Goal: Task Accomplishment & Management: Manage account settings

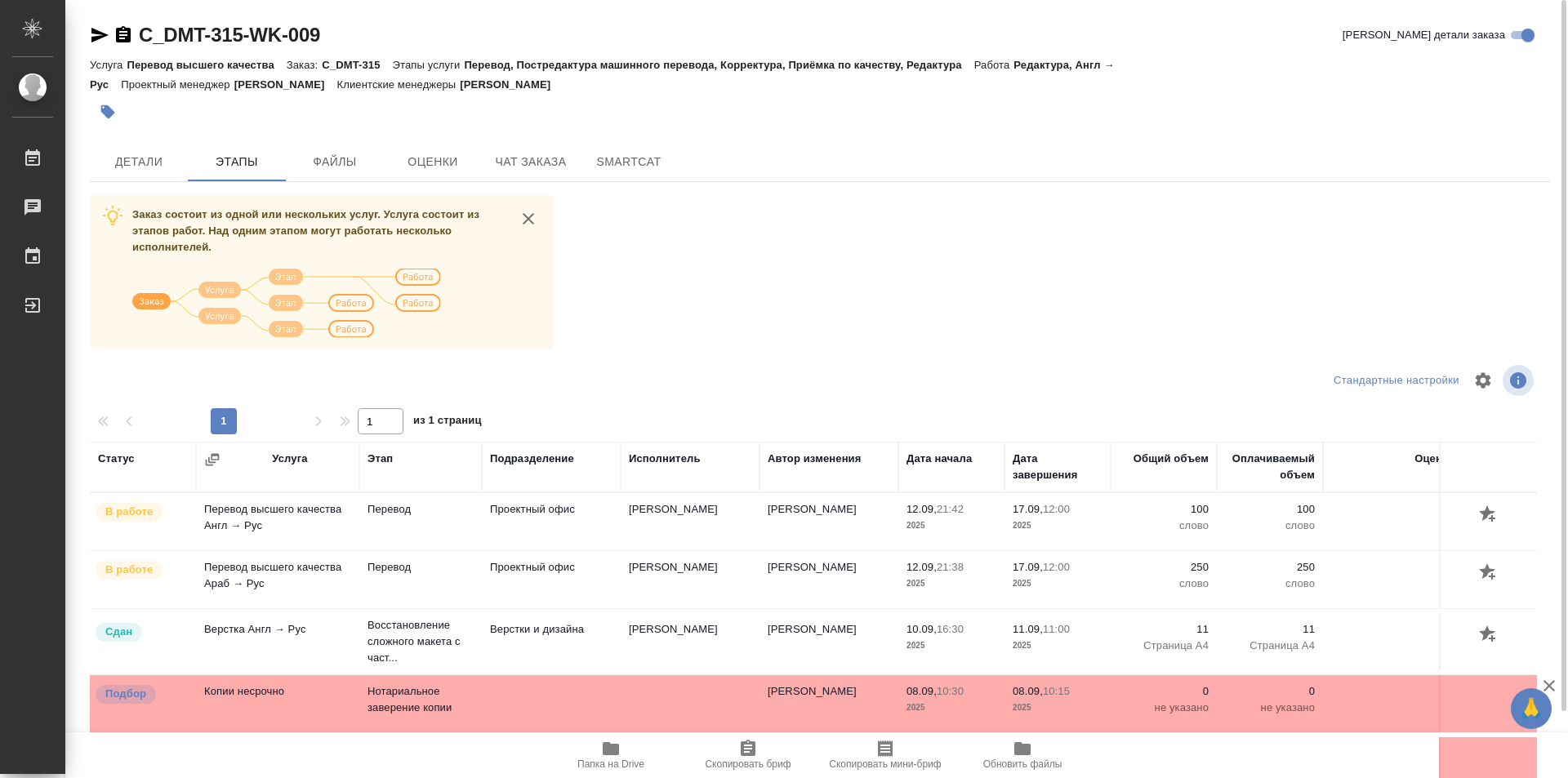
scroll to position [361, 0]
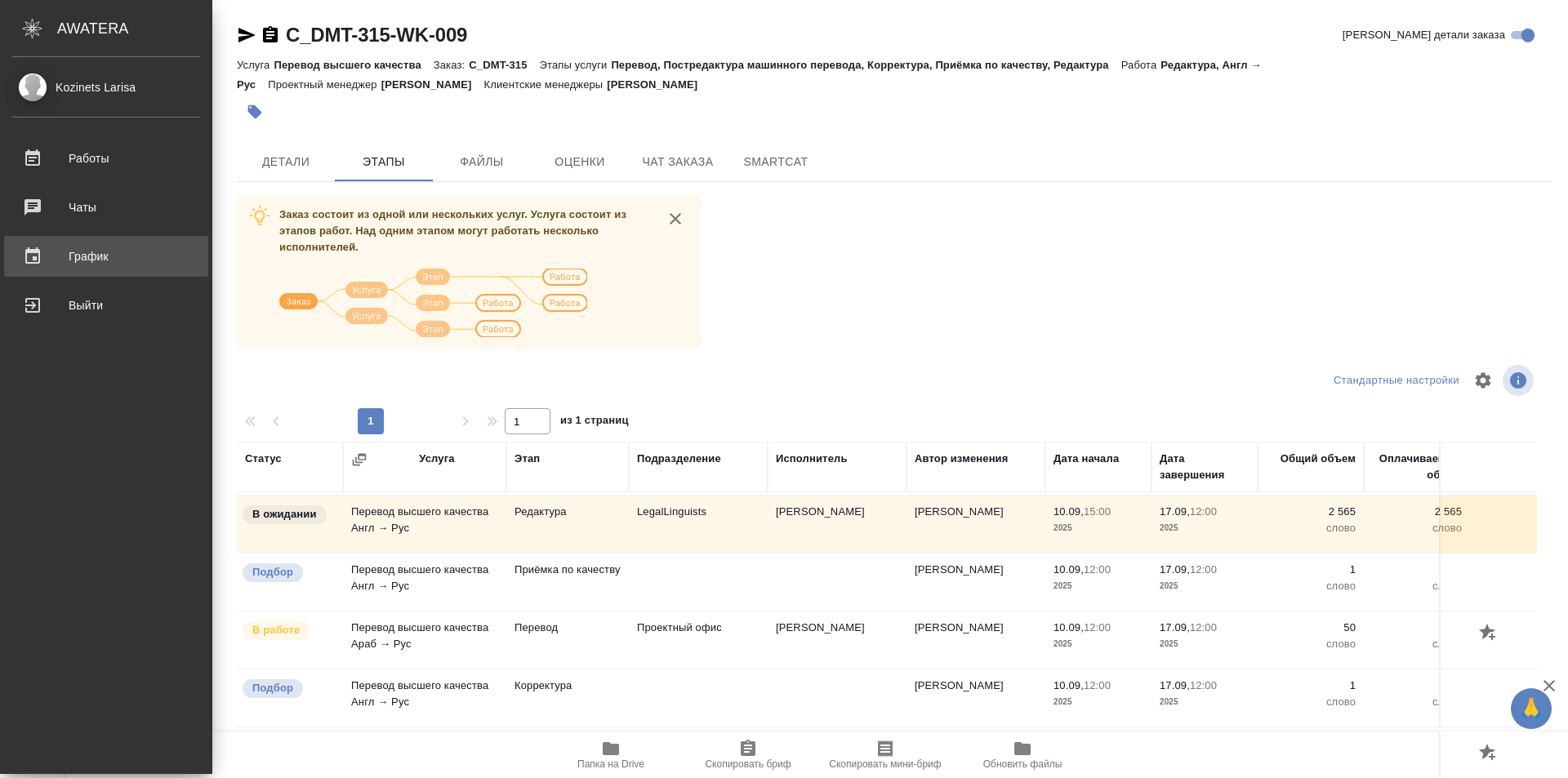
click at [78, 247] on div "График" at bounding box center [106, 256] width 188 height 25
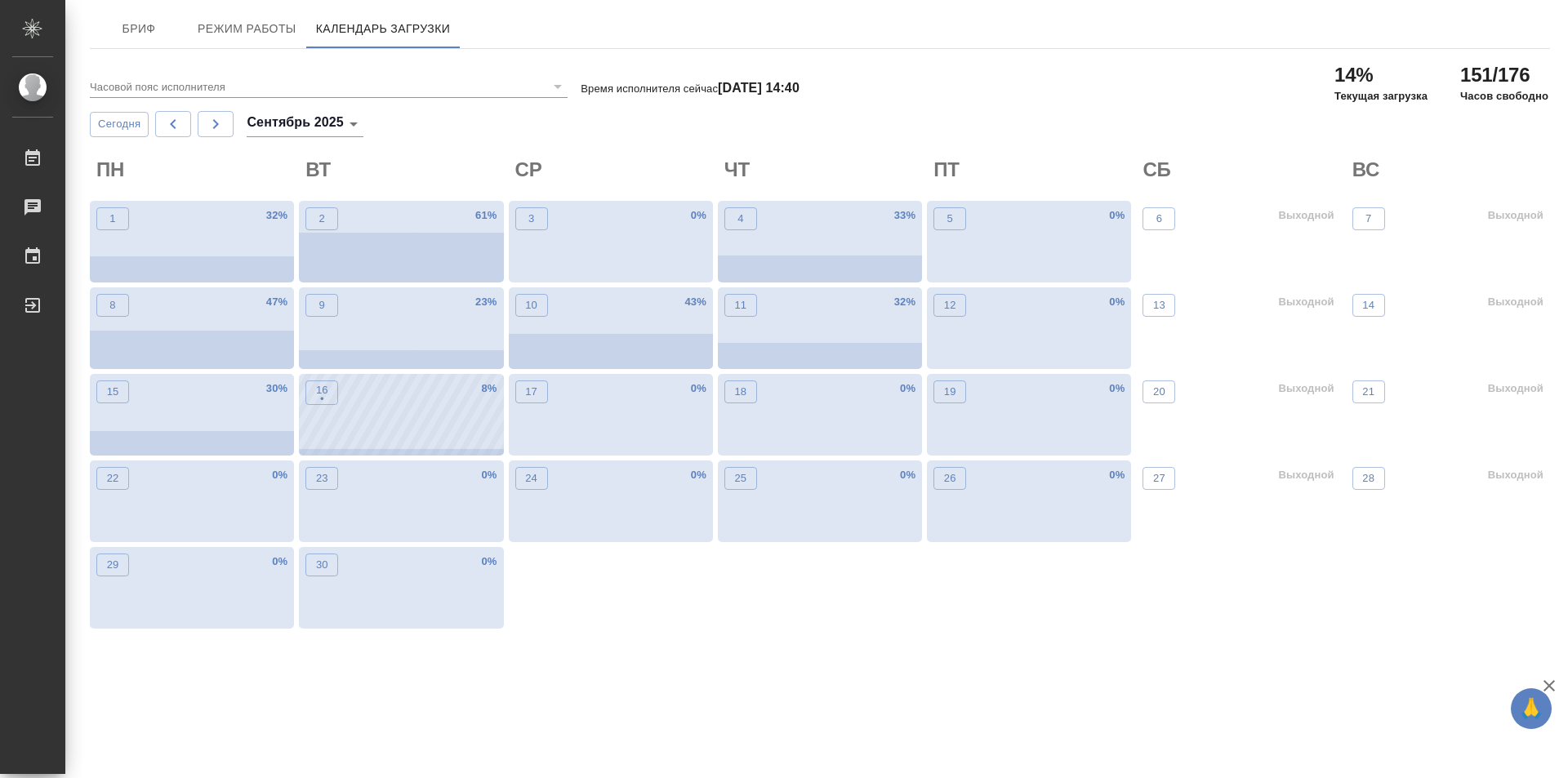
click at [353, 419] on div "16 • 8 %" at bounding box center [401, 414] width 204 height 82
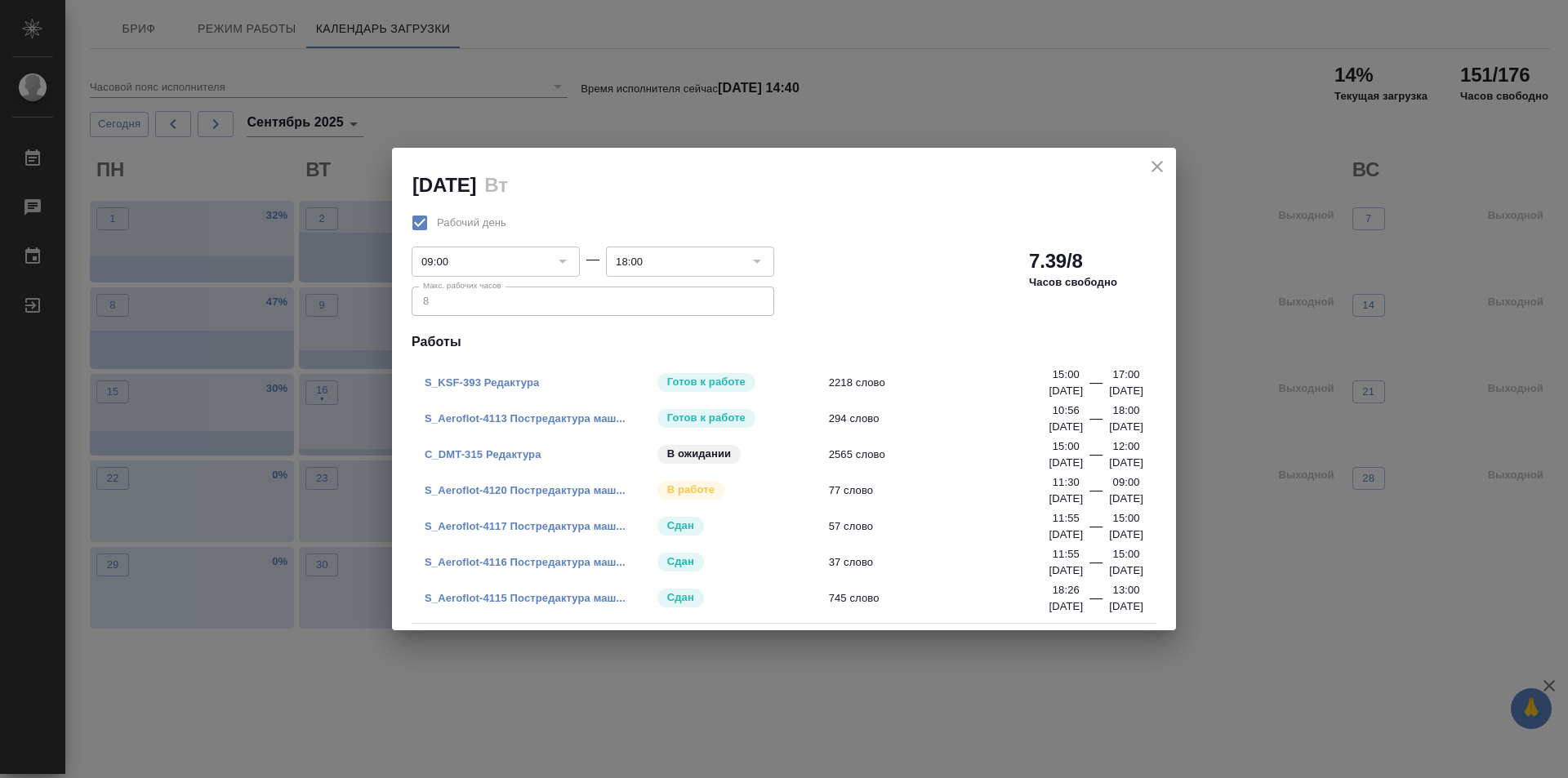
drag, startPoint x: 571, startPoint y: 425, endPoint x: 529, endPoint y: 421, distance: 42.2
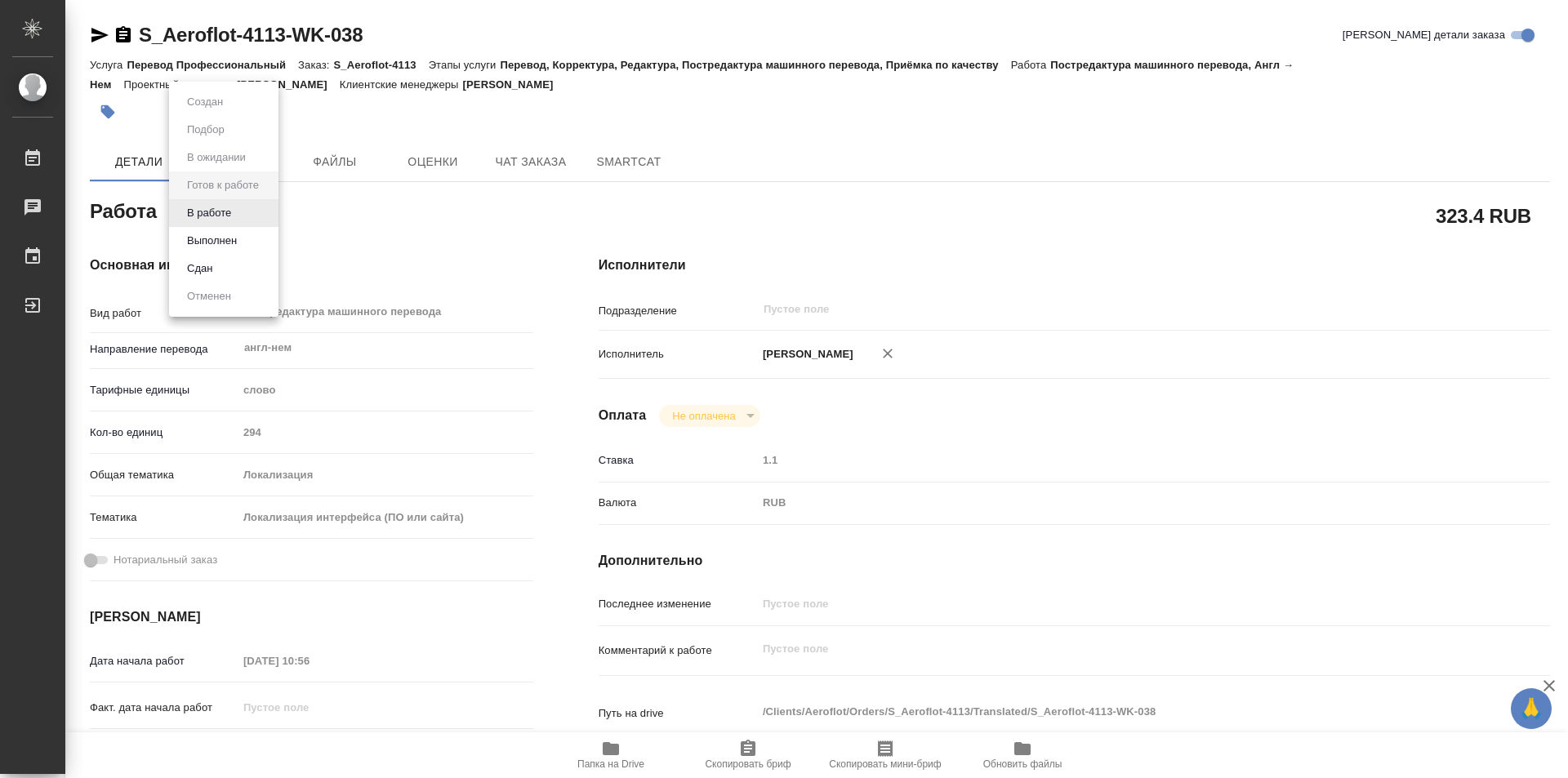
click at [267, 211] on body "🙏 .cls-1 fill:#fff; AWATERA Kozinets Larisa Работы 0 Чаты График Выйти S_Aerofl…" at bounding box center [784, 389] width 1568 height 778
click at [210, 268] on button "Сдан" at bounding box center [200, 268] width 35 height 18
type textarea "x"
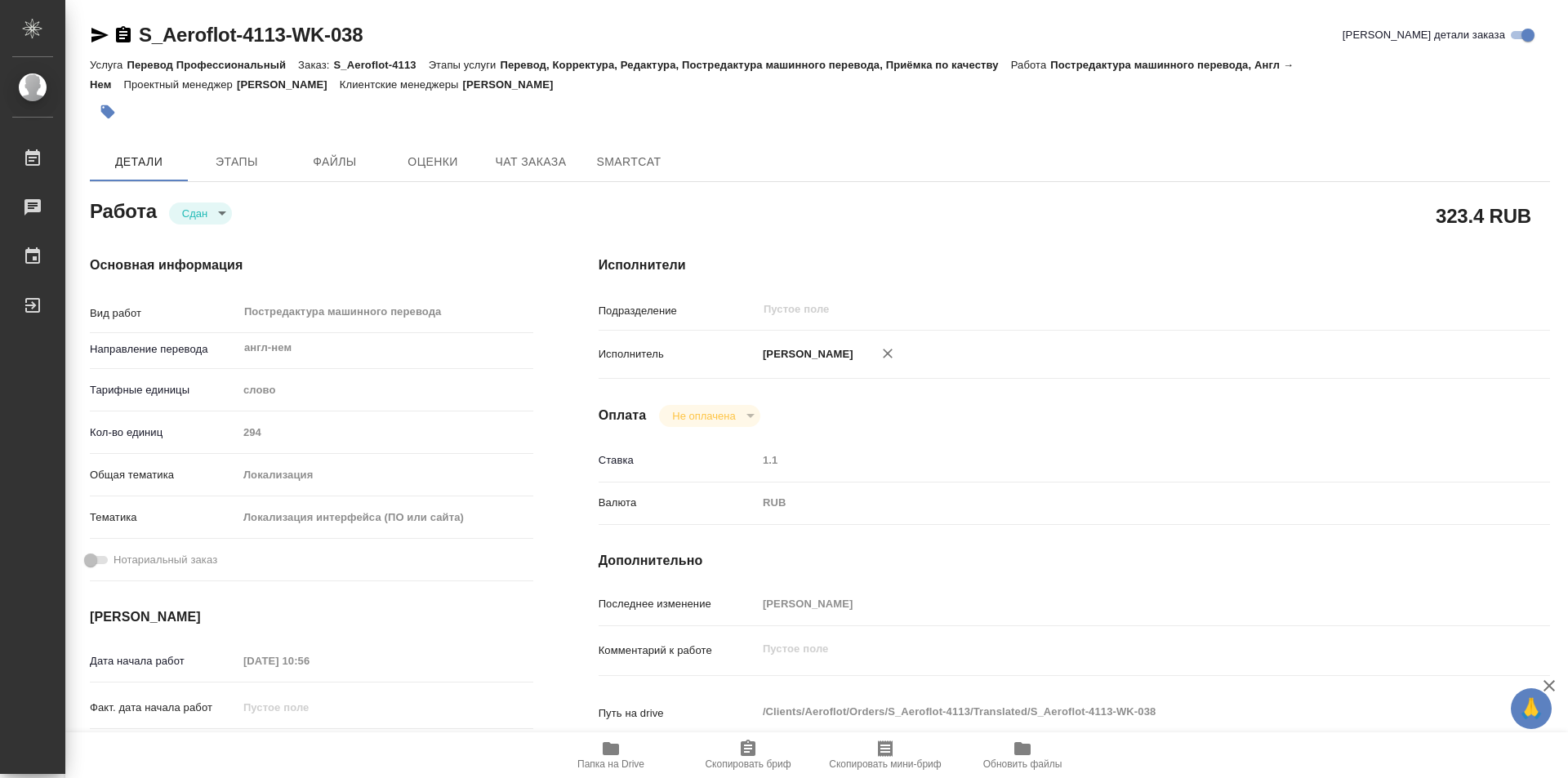
type textarea "x"
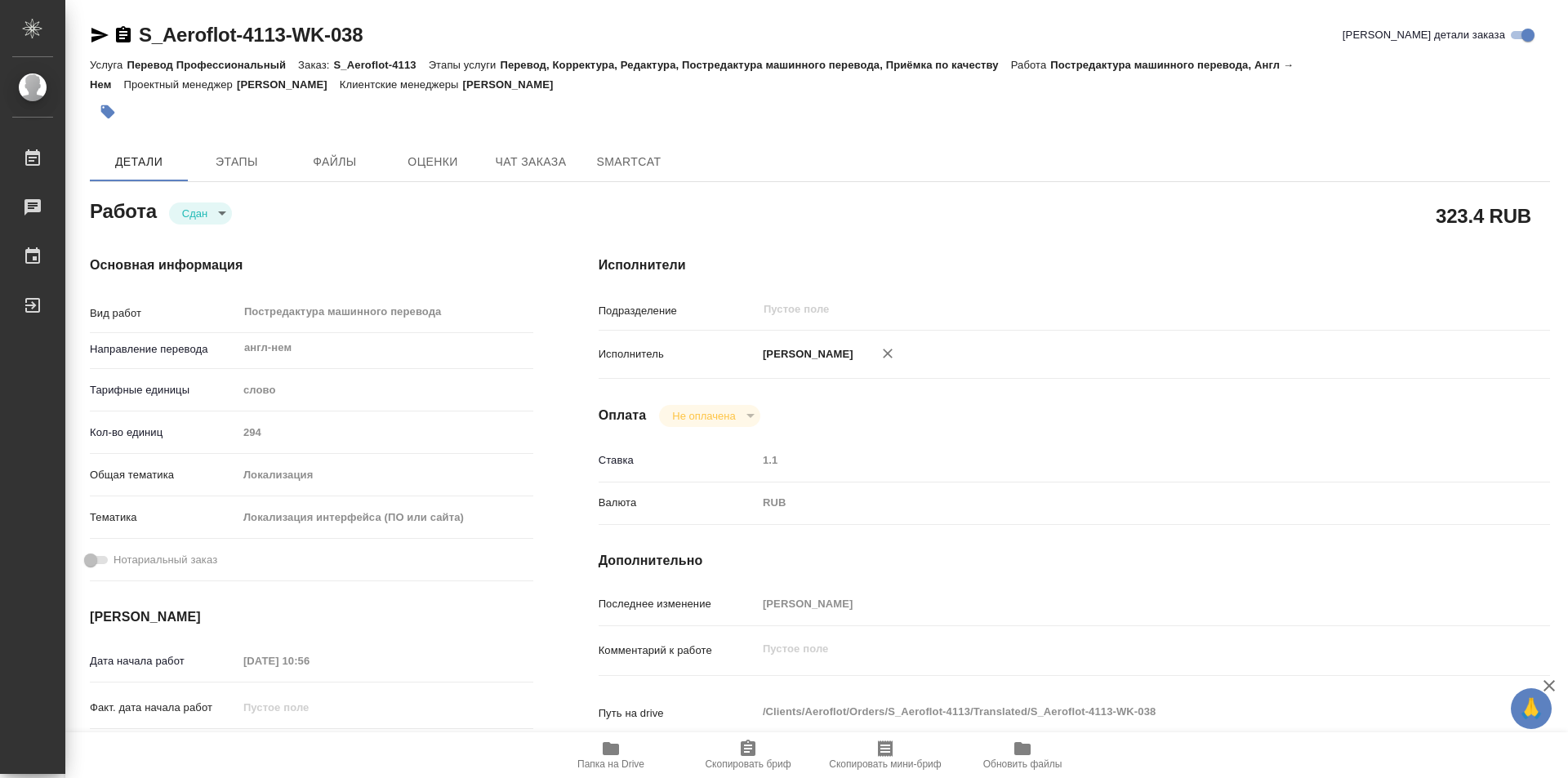
type textarea "x"
click at [125, 30] on icon "button" at bounding box center [123, 34] width 15 height 17
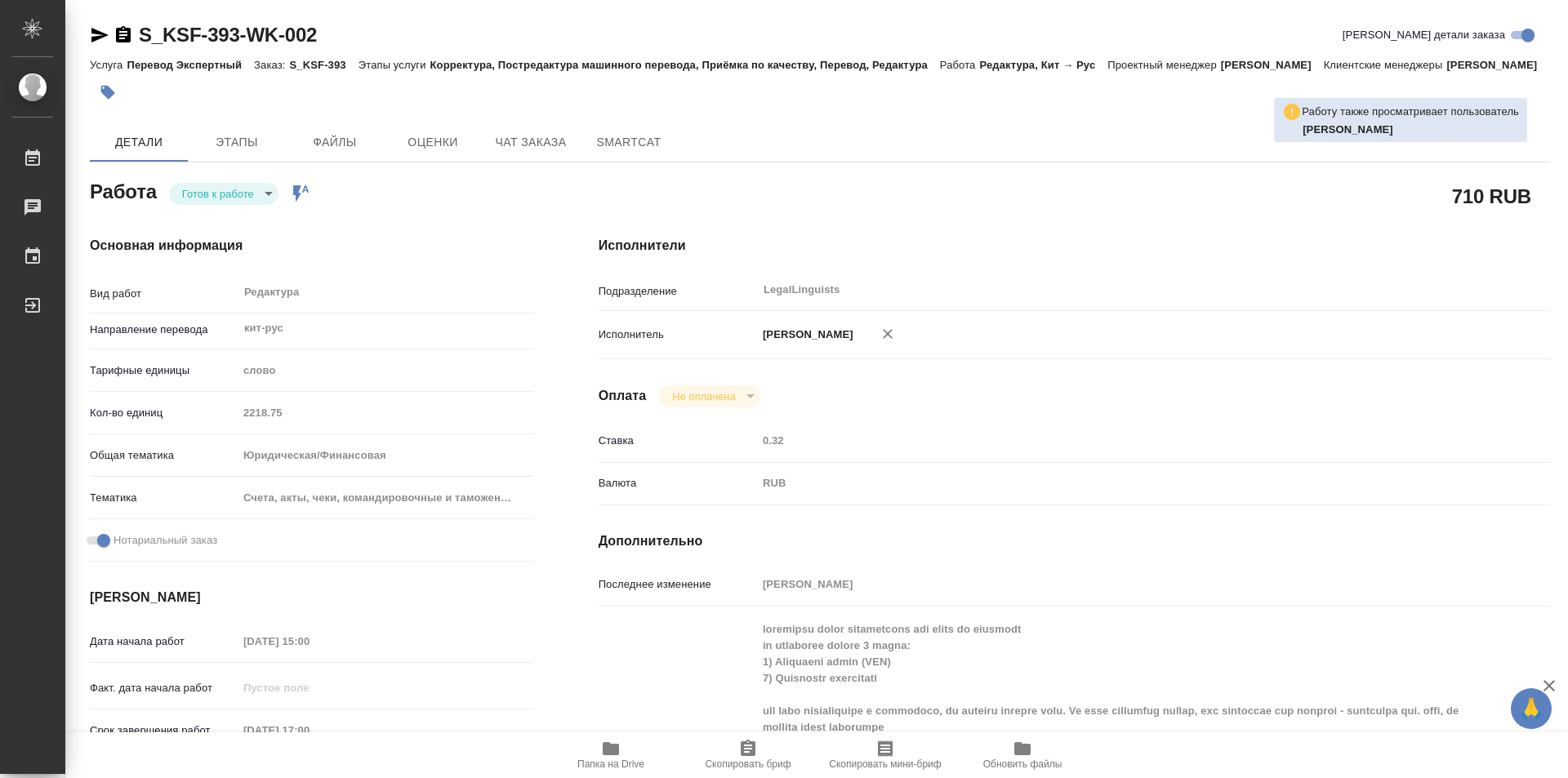
click at [270, 215] on body "🙏 .cls-1 fill:#fff; AWATERA Kozinets Larisa Работы 0 Чаты График Выйти S_KSF-39…" at bounding box center [784, 389] width 1568 height 778
click at [211, 211] on button "В работе" at bounding box center [209, 213] width 53 height 18
type textarea "x"
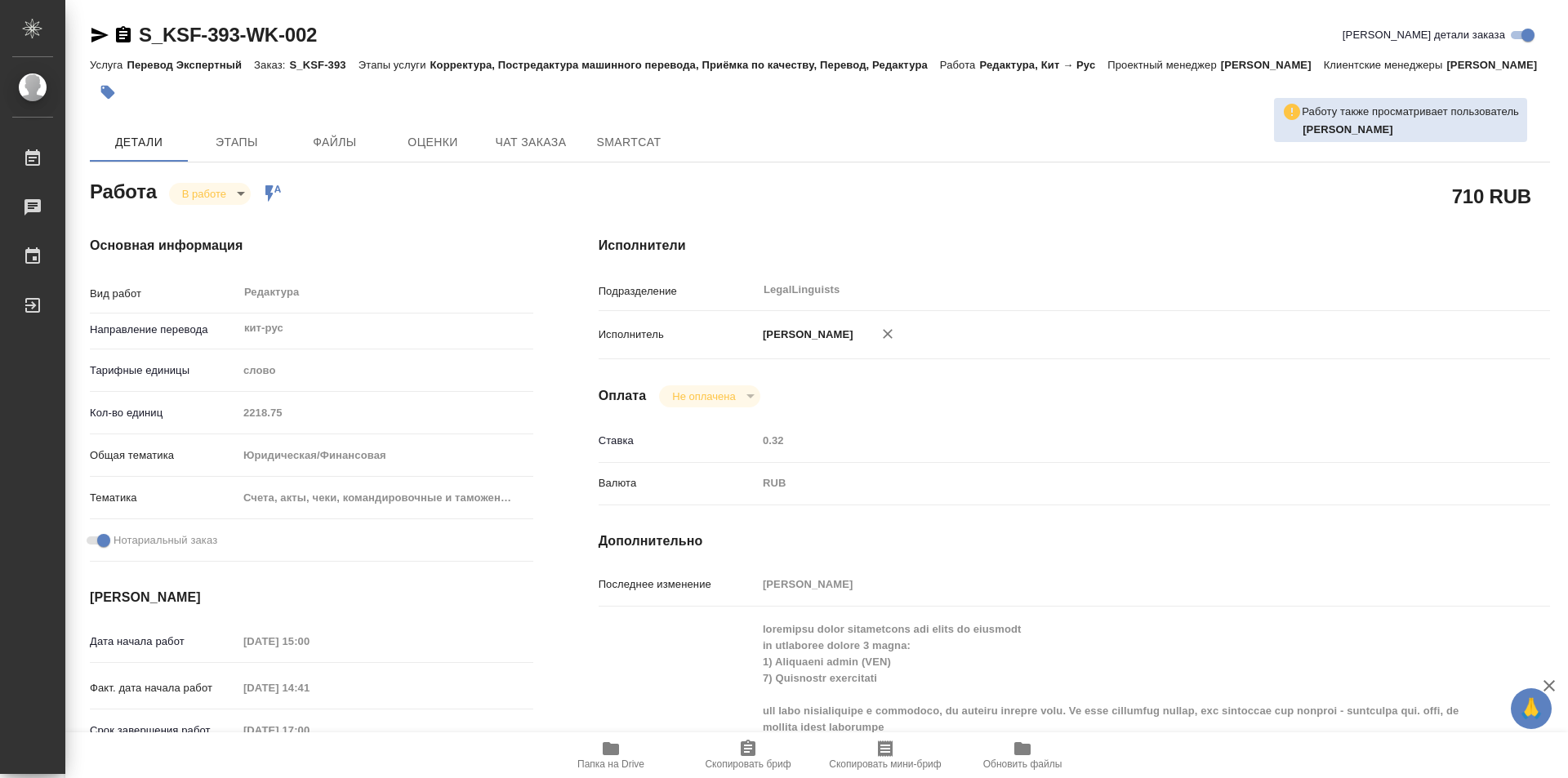
type textarea "x"
click at [127, 36] on icon "button" at bounding box center [123, 34] width 15 height 17
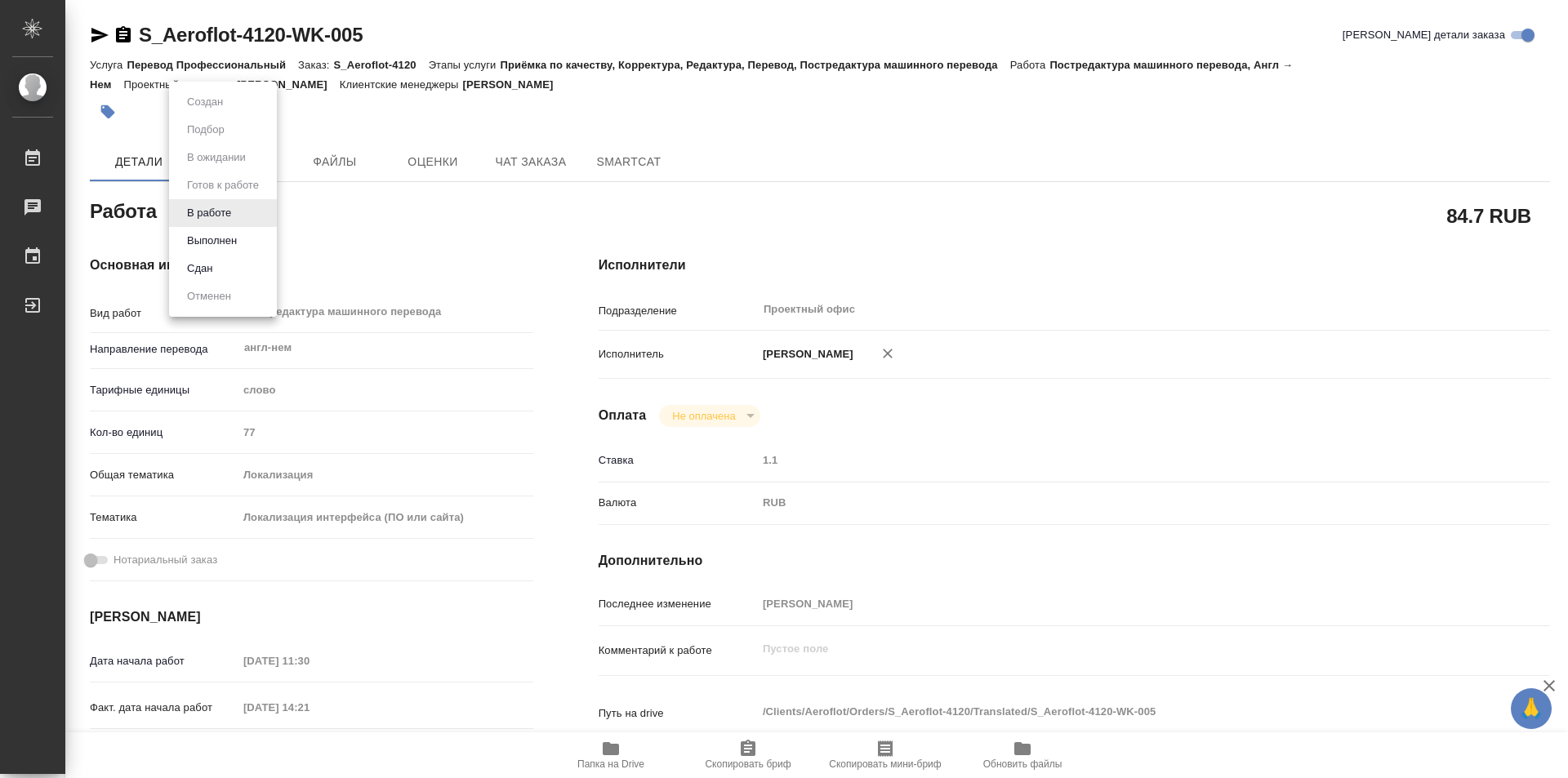
click at [239, 208] on body "🙏 .cls-1 fill:#fff; AWATERA Kozinets Larisa Работы 0 Чаты График Выйти S_Aerofl…" at bounding box center [784, 389] width 1568 height 778
click at [209, 270] on button "Сдан" at bounding box center [200, 268] width 35 height 18
type textarea "x"
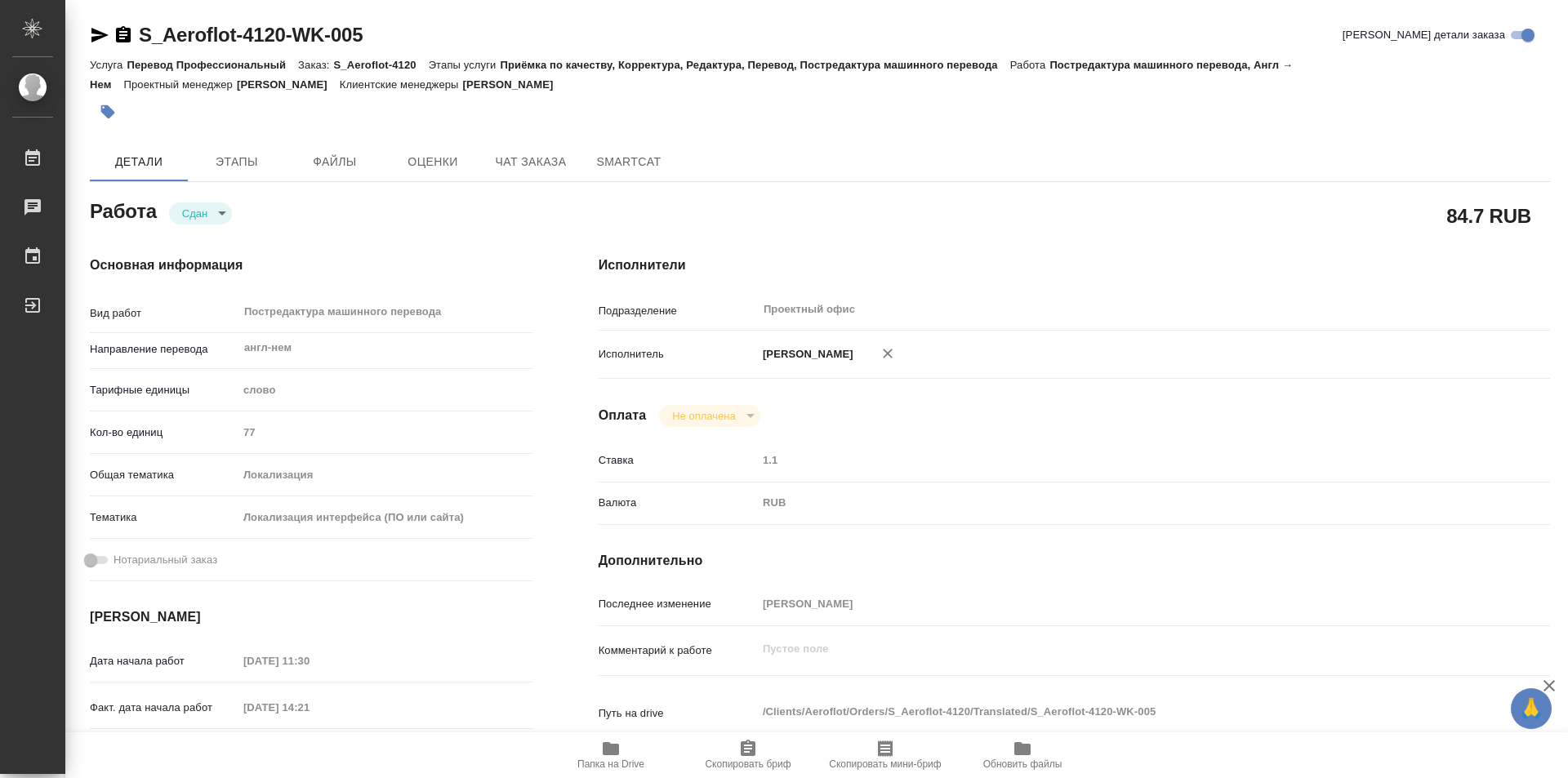
type textarea "x"
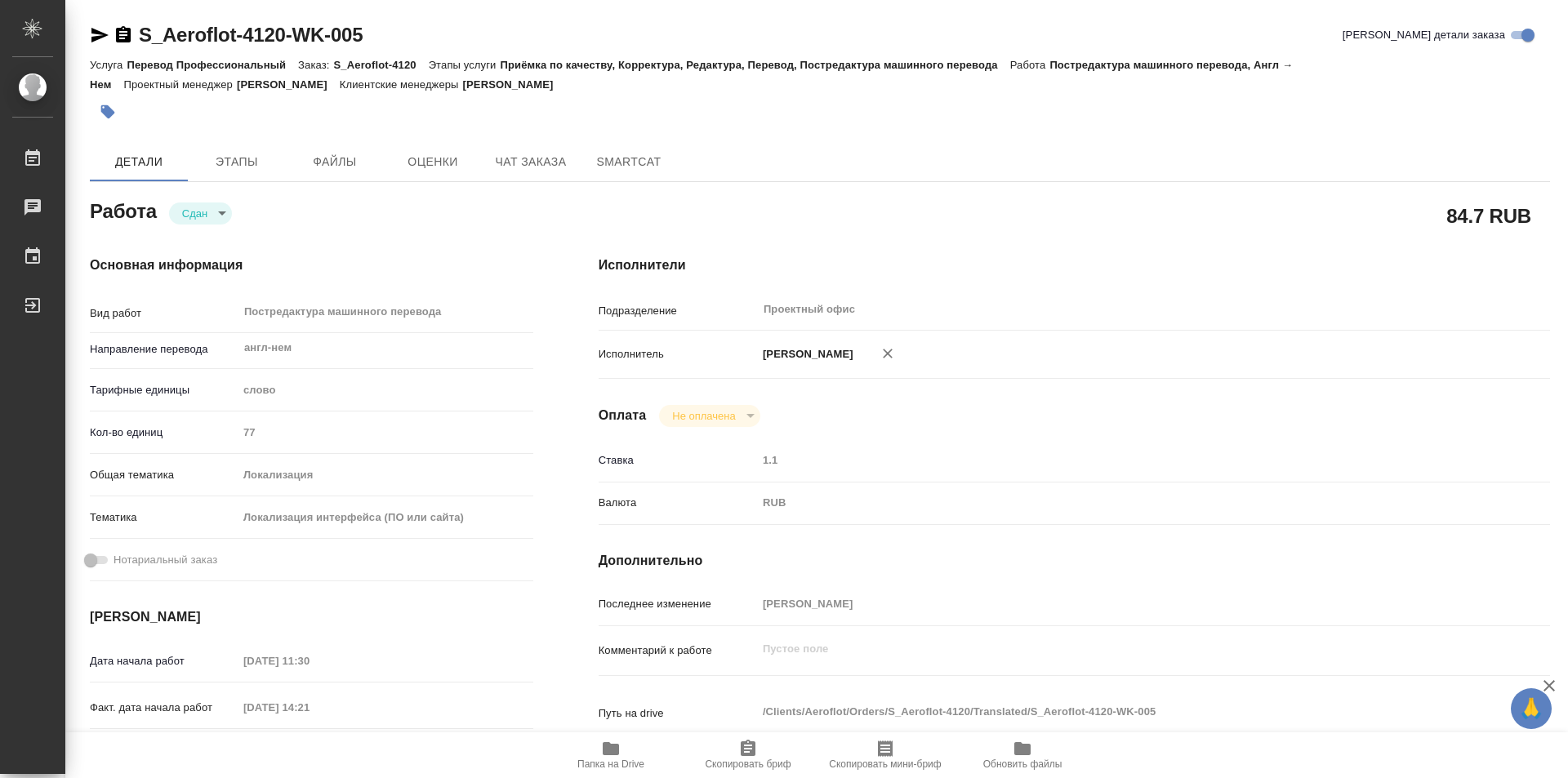
type textarea "x"
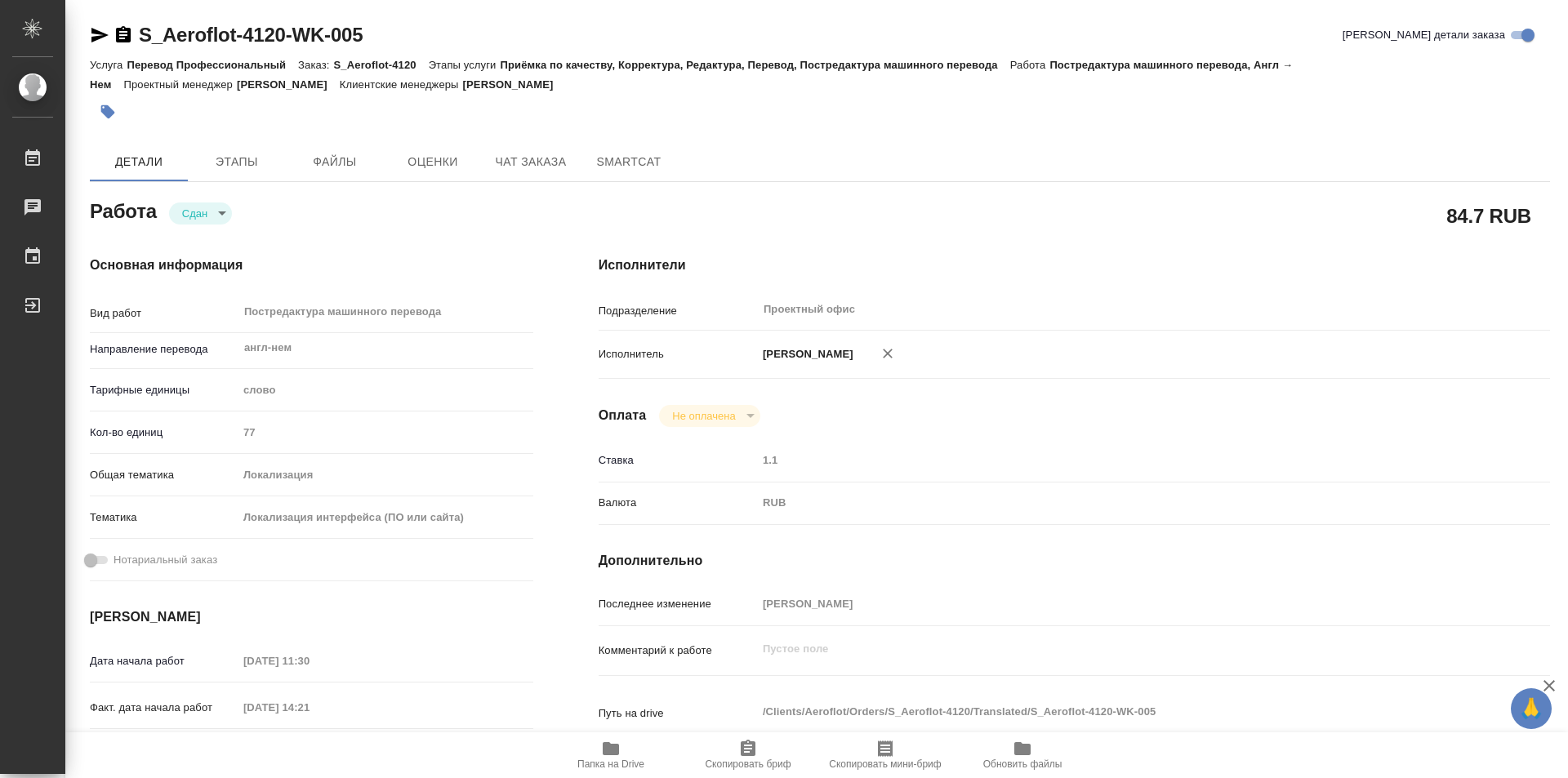
type textarea "x"
click at [123, 31] on icon "button" at bounding box center [123, 34] width 15 height 17
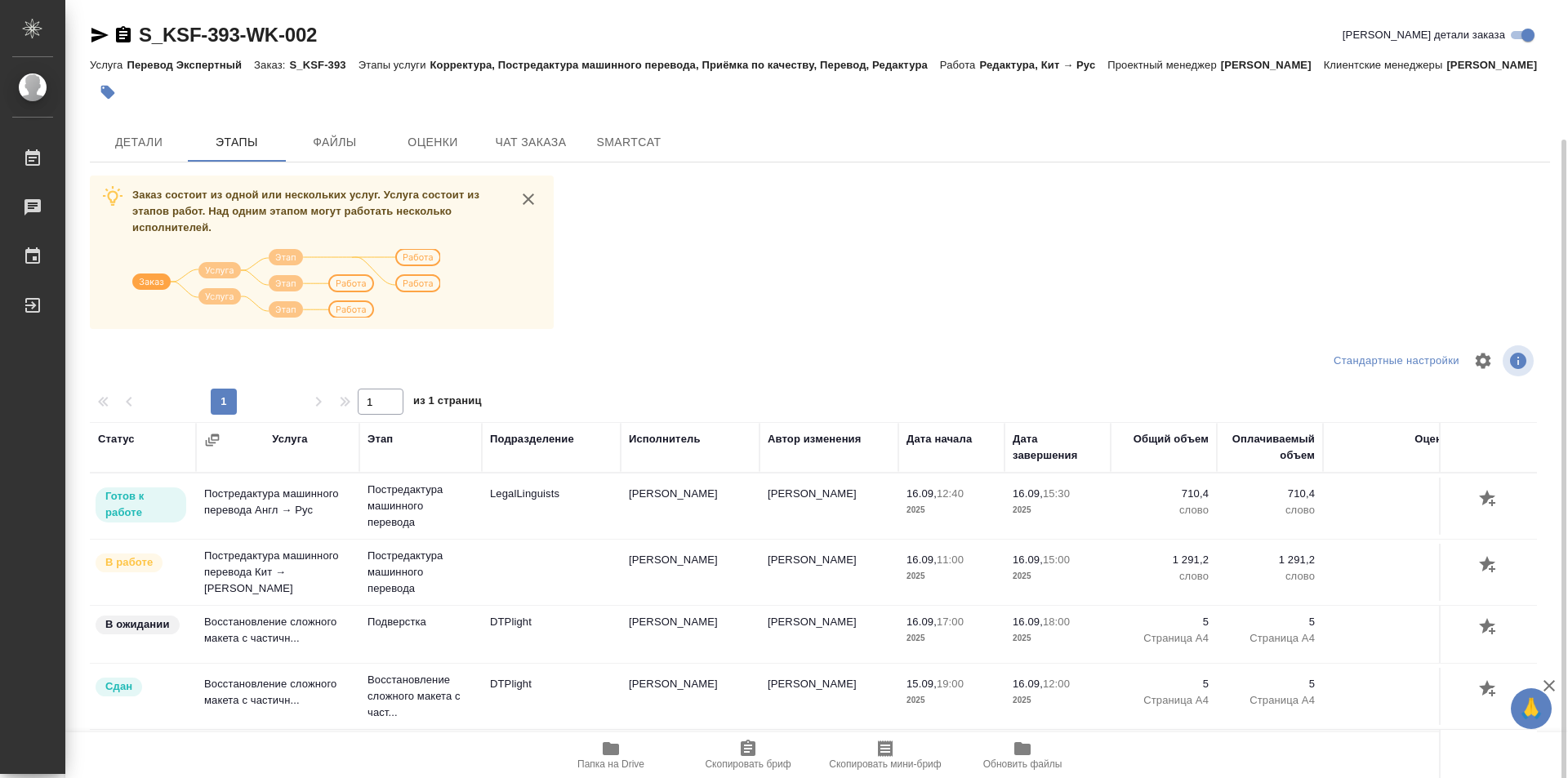
scroll to position [82, 0]
